Goal: Find specific page/section: Find specific page/section

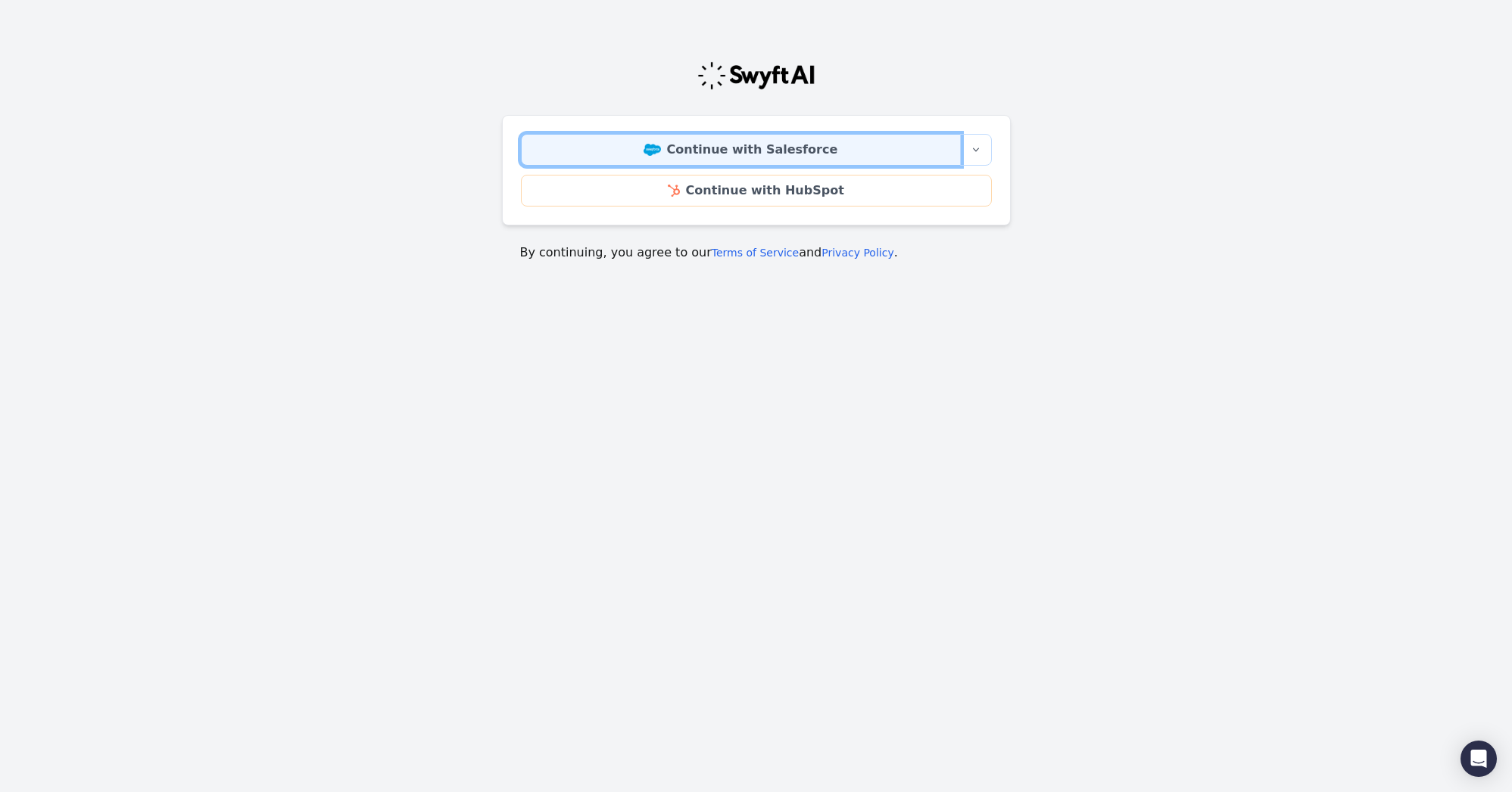
click at [661, 152] on img at bounding box center [652, 149] width 17 height 12
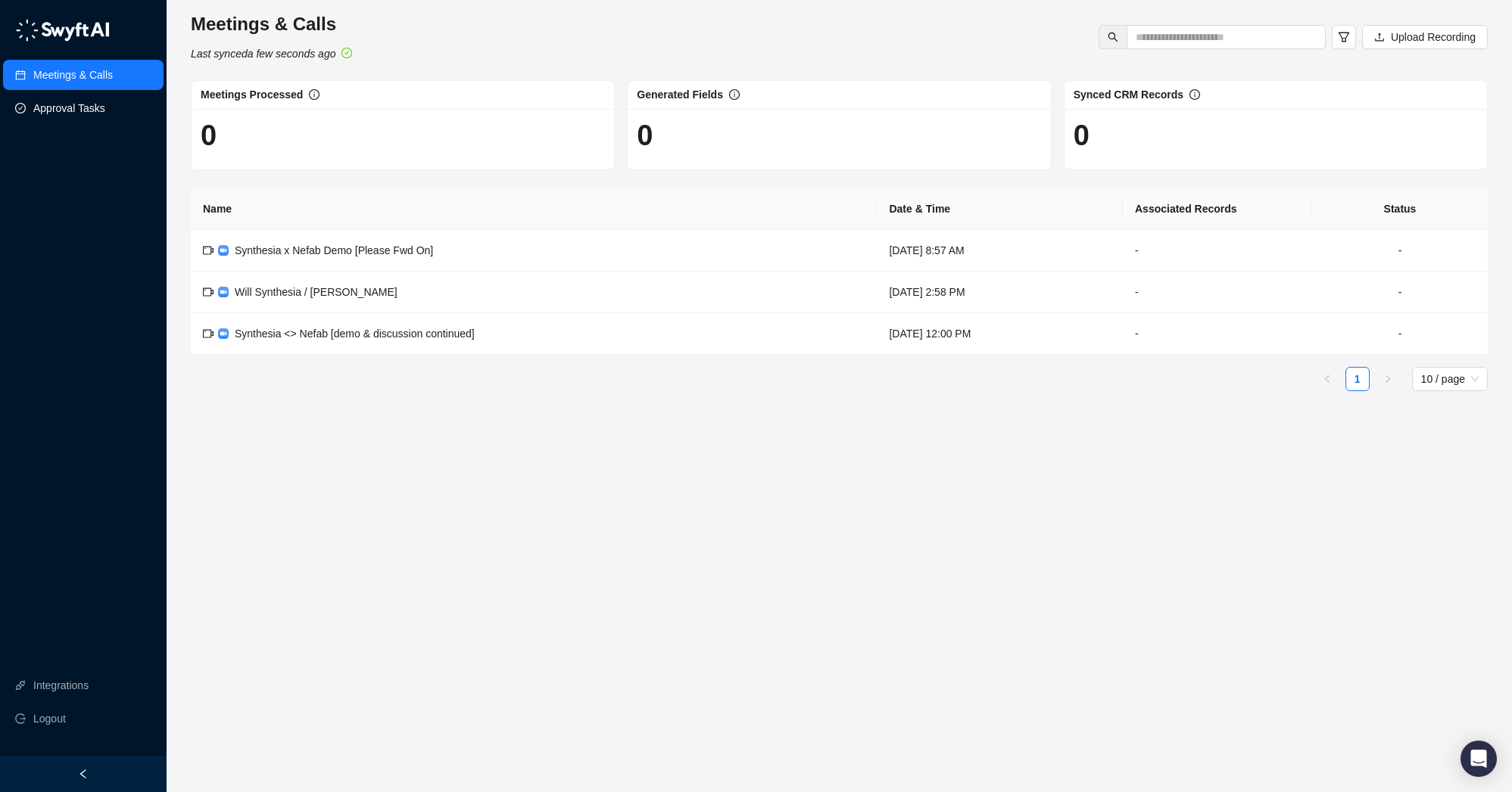
click at [60, 109] on link "Approval Tasks" at bounding box center [70, 108] width 72 height 30
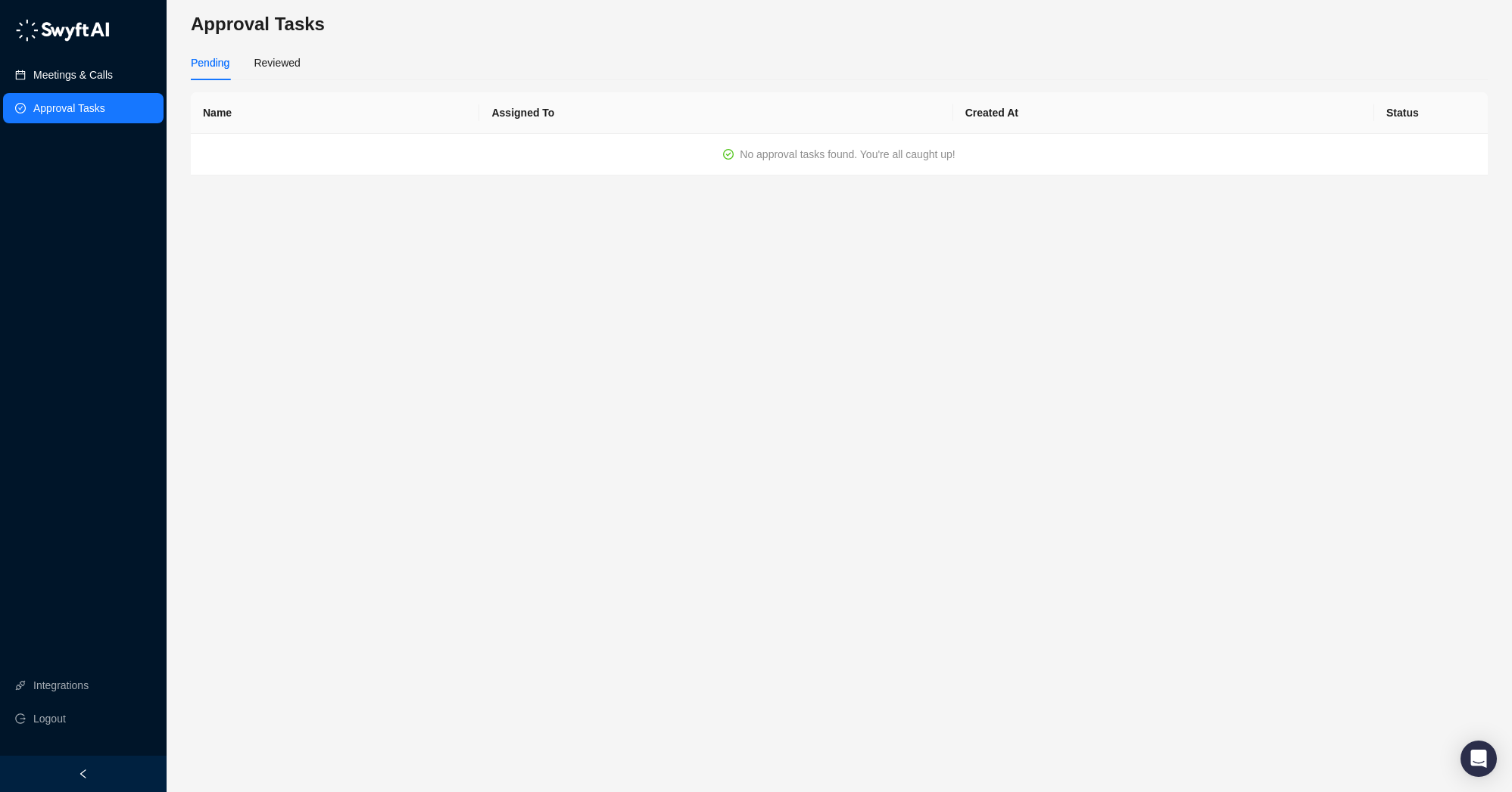
click at [70, 73] on link "Meetings & Calls" at bounding box center [74, 74] width 80 height 30
